Goal: Check status: Check status

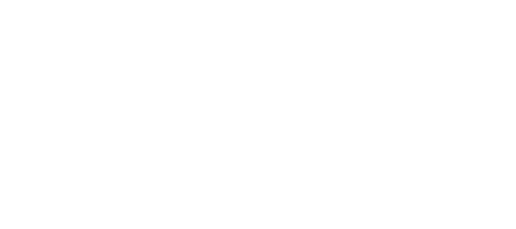
click at [279, 0] on html at bounding box center [258, 0] width 516 height 0
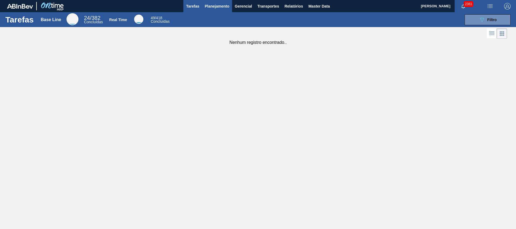
click at [206, 4] on span "Planejamento" at bounding box center [217, 6] width 25 height 6
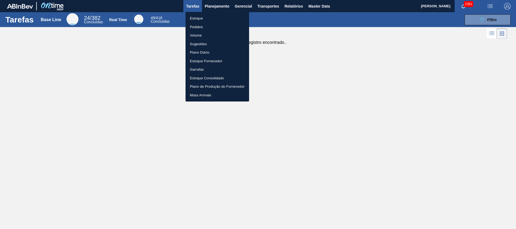
click at [206, 20] on li "Estoque" at bounding box center [217, 18] width 64 height 9
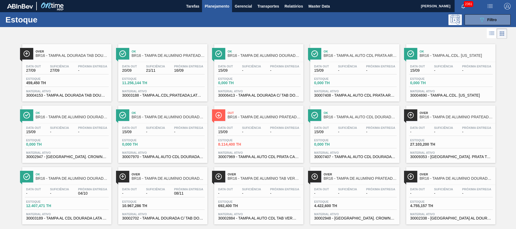
click at [488, 25] on div "Estoque 089F7B8B-B2A5-4AFE-B5C0-19BA573D28AC Filtro" at bounding box center [258, 19] width 516 height 15
click at [479, 20] on icon "089F7B8B-B2A5-4AFE-B5C0-19BA573D28AC" at bounding box center [481, 19] width 6 height 6
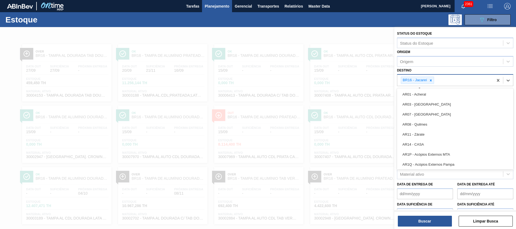
click at [475, 82] on div "BR16 - Jacareí" at bounding box center [445, 80] width 96 height 11
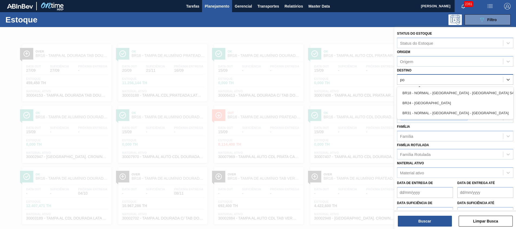
type input "pon"
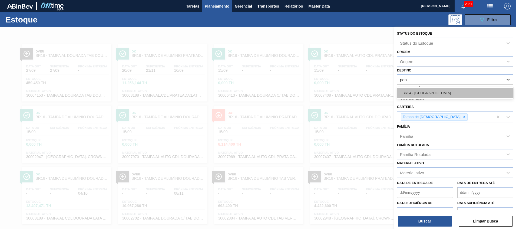
click at [473, 92] on div "BR24 - [GEOGRAPHIC_DATA]" at bounding box center [455, 93] width 116 height 10
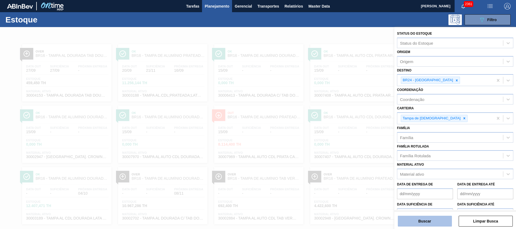
click at [416, 215] on button "Buscar" at bounding box center [425, 220] width 54 height 11
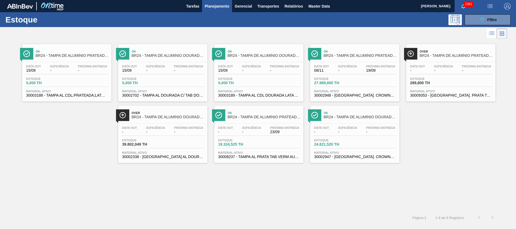
click at [349, 76] on div "Data out 08/11 Suficiência - Próxima Entrega 19/09 Estoque 27.989,800 TH Materi…" at bounding box center [354, 80] width 89 height 37
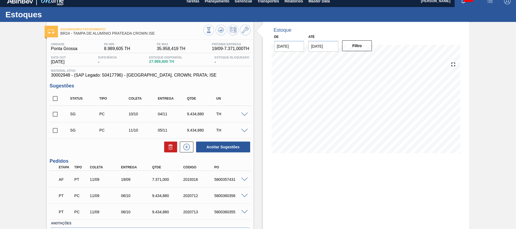
scroll to position [5, 0]
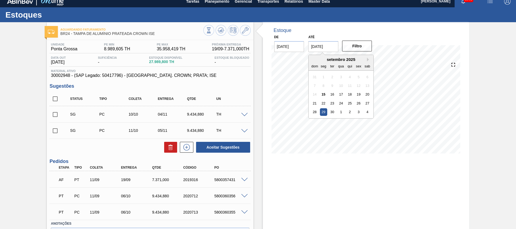
click at [322, 48] on input "[DATE]" at bounding box center [323, 46] width 30 height 11
click at [367, 60] on button "Next Month" at bounding box center [369, 60] width 4 height 4
click at [360, 113] on div "31" at bounding box center [358, 111] width 7 height 7
type input "[DATE]"
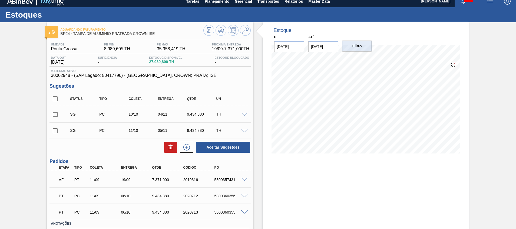
click at [363, 49] on button "Filtro" at bounding box center [357, 46] width 30 height 11
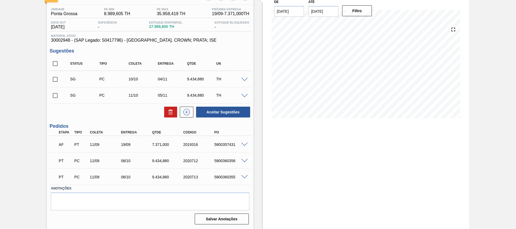
scroll to position [9, 0]
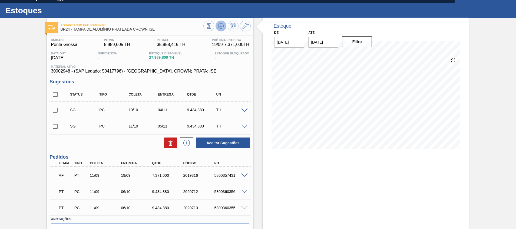
click at [218, 27] on icon at bounding box center [220, 27] width 5 height 3
